Goal: Communication & Community: Participate in discussion

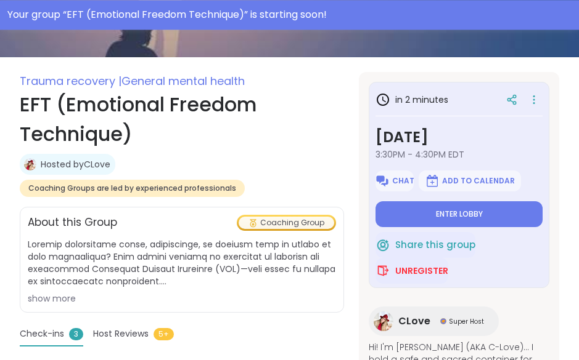
scroll to position [184, 0]
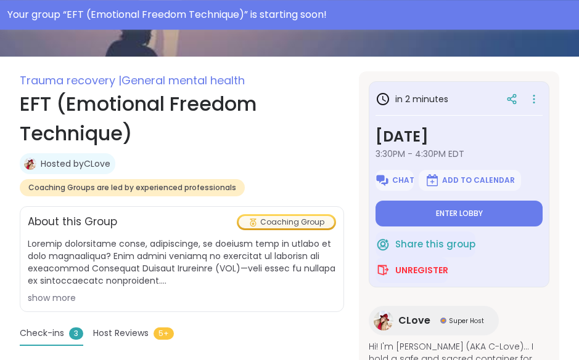
click at [227, 214] on div "About this Group Coaching Group" at bounding box center [182, 222] width 308 height 16
click at [236, 183] on span "Coaching Groups are led by experienced professionals" at bounding box center [132, 188] width 208 height 10
click at [323, 216] on div "Coaching Group" at bounding box center [286, 222] width 96 height 12
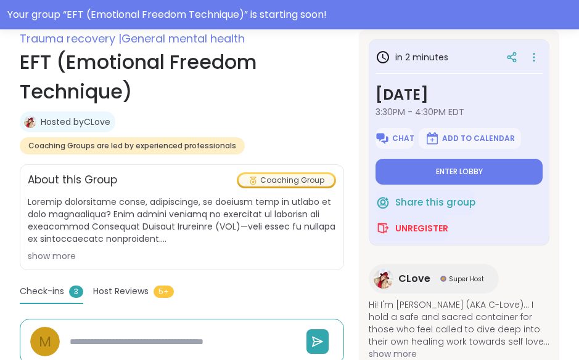
scroll to position [226, 0]
click at [476, 167] on span "Enter lobby" at bounding box center [459, 172] width 47 height 10
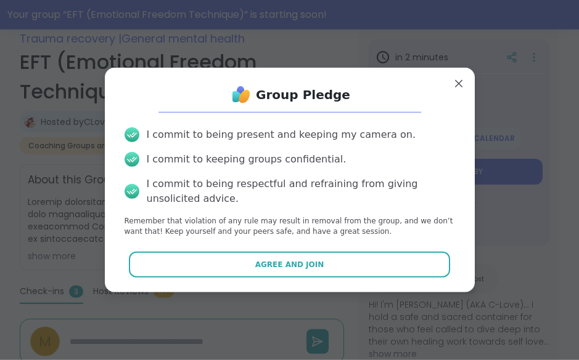
click at [344, 278] on button "Agree and Join" at bounding box center [289, 265] width 321 height 26
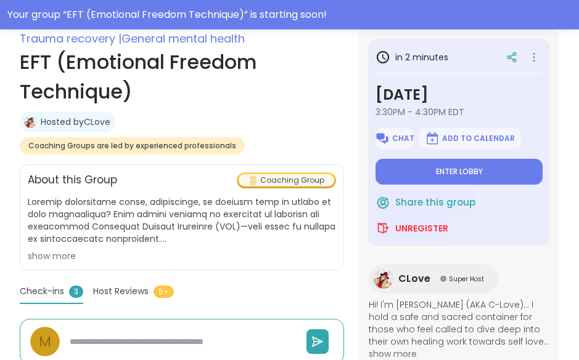
type textarea "*"
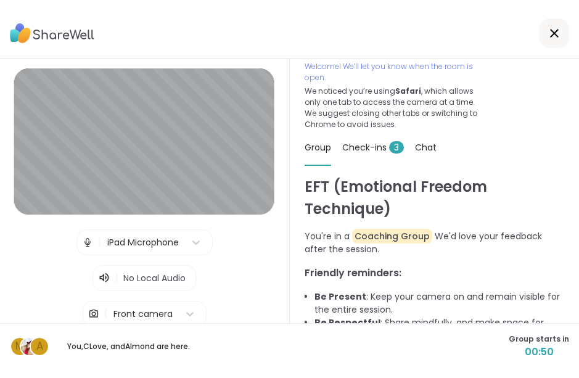
scroll to position [30, 0]
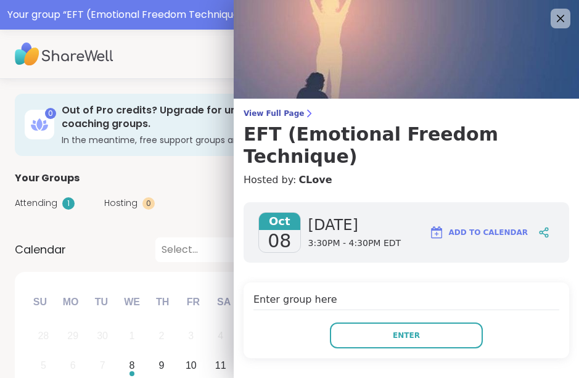
click at [442, 322] on button "Enter" at bounding box center [406, 335] width 153 height 26
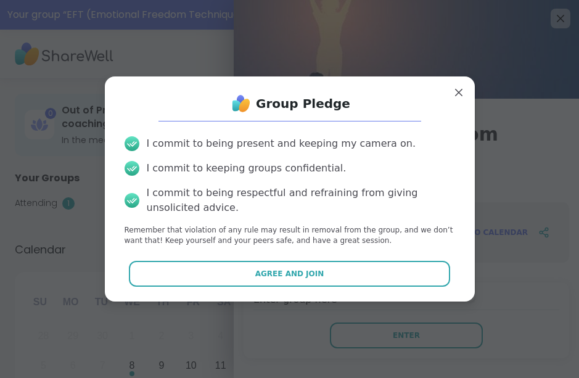
click at [371, 277] on button "Agree and Join" at bounding box center [289, 274] width 321 height 26
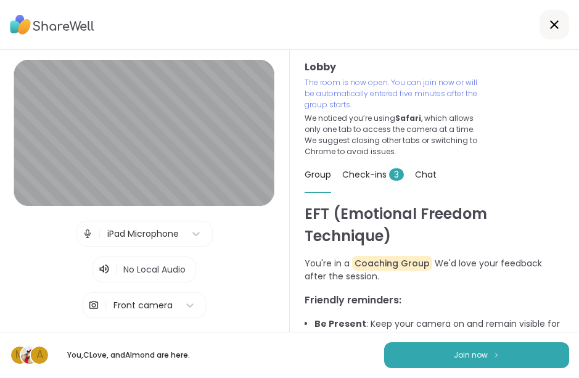
click at [214, 273] on div "Lobby | iPad Microphone | No Local Audio | Front camera Test speaker and microp…" at bounding box center [144, 207] width 260 height 294
click at [188, 277] on div "No Local Audio" at bounding box center [154, 269] width 72 height 25
click at [476, 356] on span "Join now" at bounding box center [471, 354] width 34 height 11
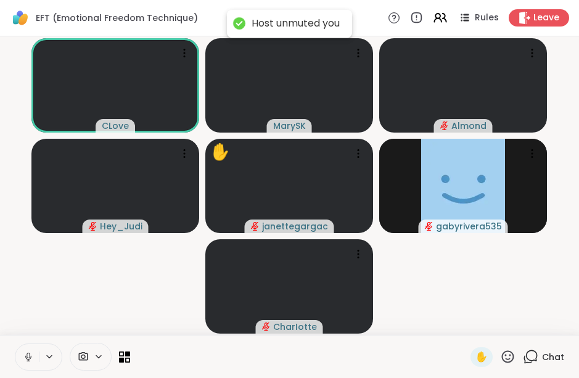
click at [33, 355] on icon at bounding box center [28, 356] width 11 height 11
click at [41, 357] on button at bounding box center [50, 356] width 23 height 10
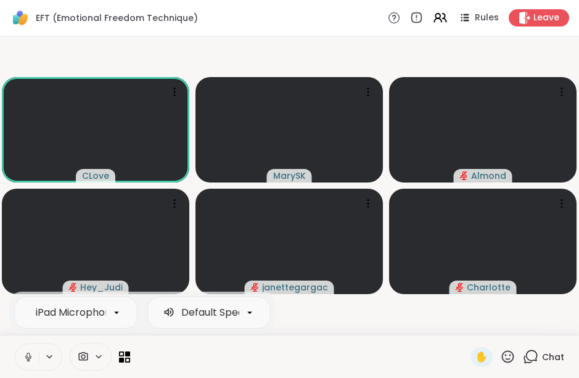
click at [30, 356] on icon at bounding box center [27, 355] width 3 height 6
